Goal: Use online tool/utility: Utilize a website feature to perform a specific function

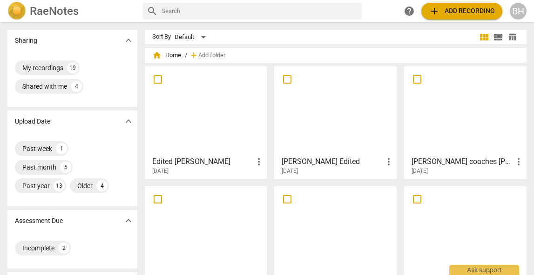
click at [222, 105] on div at bounding box center [206, 111] width 116 height 82
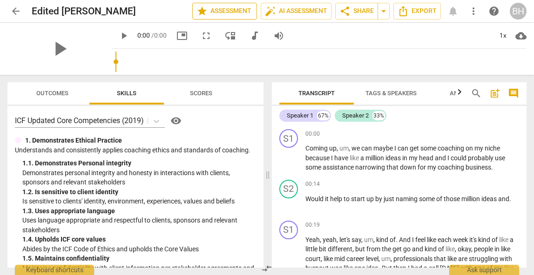
click at [223, 13] on span "star Assessment" at bounding box center [224, 11] width 56 height 11
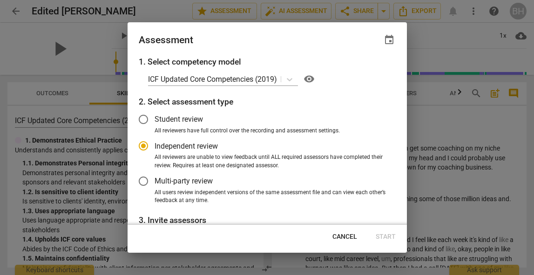
click at [347, 235] on span "Cancel" at bounding box center [344, 237] width 25 height 9
radio input "false"
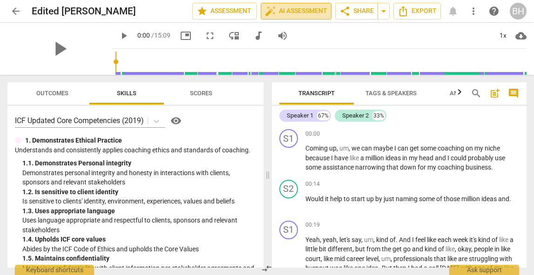
click at [305, 11] on span "auto_fix_high AI Assessment" at bounding box center [296, 11] width 62 height 11
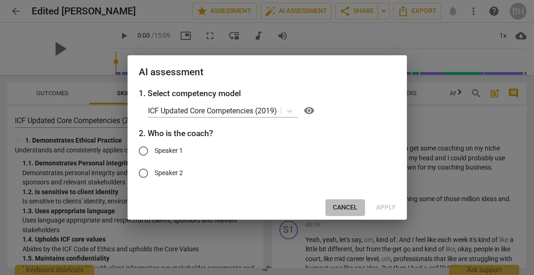
click at [340, 205] on span "Cancel" at bounding box center [345, 207] width 25 height 9
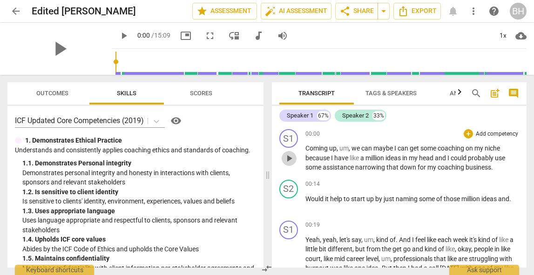
click at [291, 159] on span "play_arrow" at bounding box center [288, 158] width 11 height 11
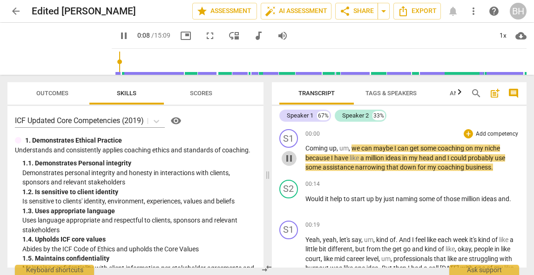
click at [290, 159] on span "pause" at bounding box center [288, 158] width 11 height 11
type input "8"
click at [298, 13] on span "auto_fix_high AI Assessment" at bounding box center [296, 11] width 62 height 11
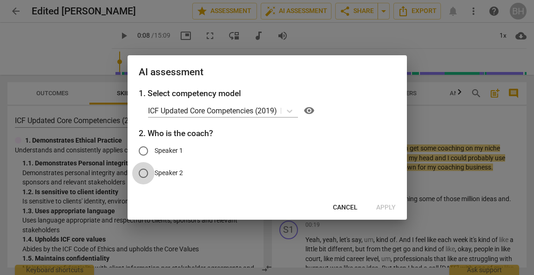
click at [145, 171] on input "Speaker 2" at bounding box center [143, 173] width 22 height 22
radio input "true"
click at [380, 208] on span "Apply" at bounding box center [386, 207] width 20 height 9
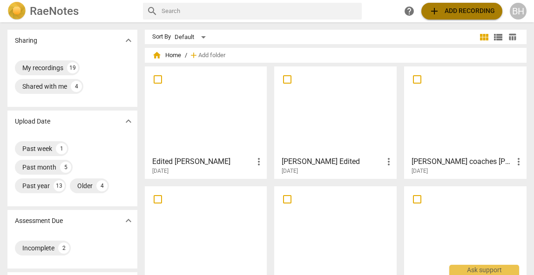
click at [443, 11] on span "add Add recording" at bounding box center [462, 11] width 66 height 11
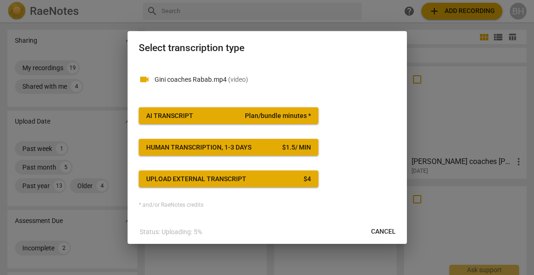
click at [301, 116] on span "Plan/bundle minutes *" at bounding box center [278, 116] width 66 height 9
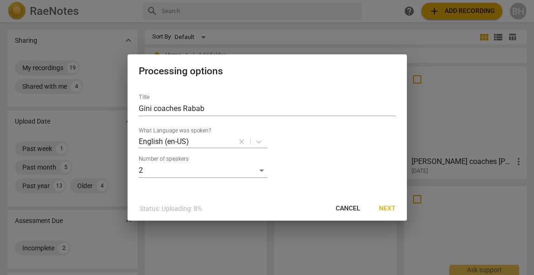
click at [384, 207] on span "Next" at bounding box center [387, 208] width 17 height 9
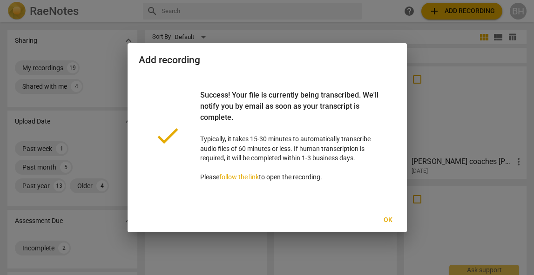
click at [388, 219] on span "Ok" at bounding box center [388, 220] width 15 height 9
